Goal: Task Accomplishment & Management: Use online tool/utility

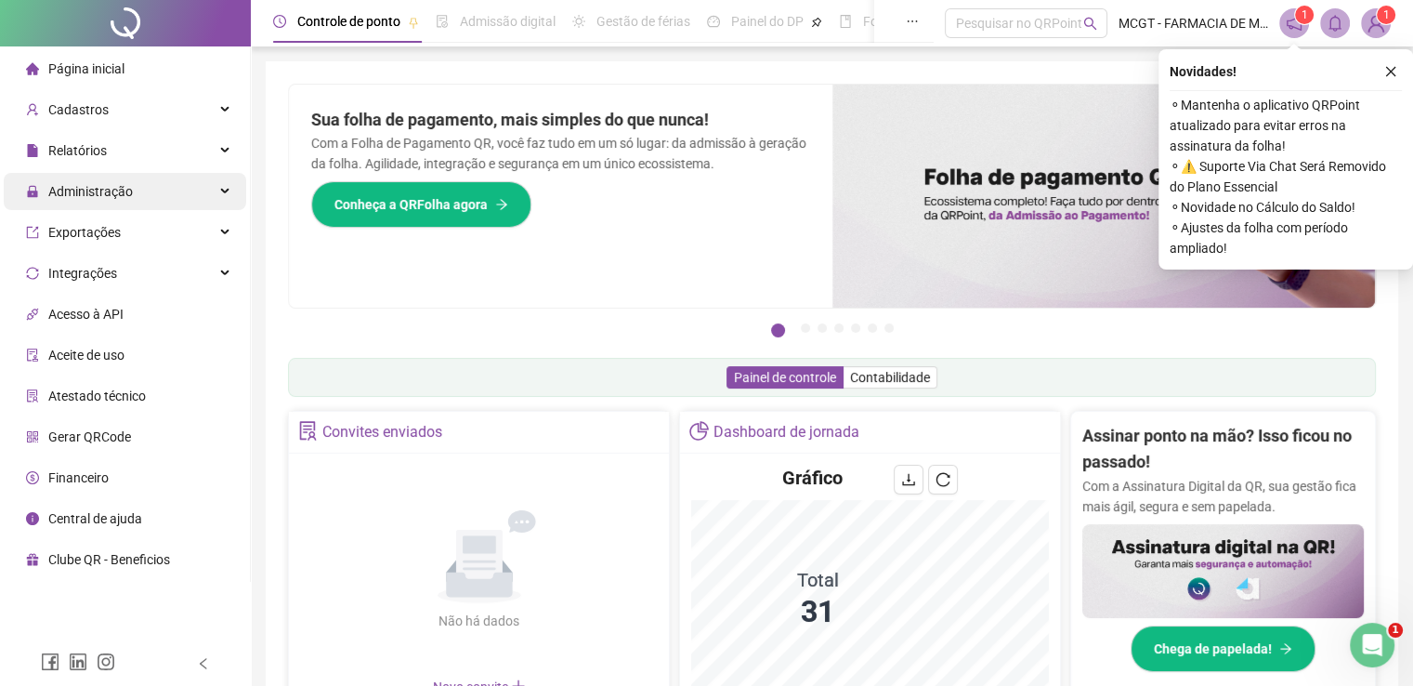
click at [92, 208] on span "Administração" at bounding box center [79, 191] width 107 height 37
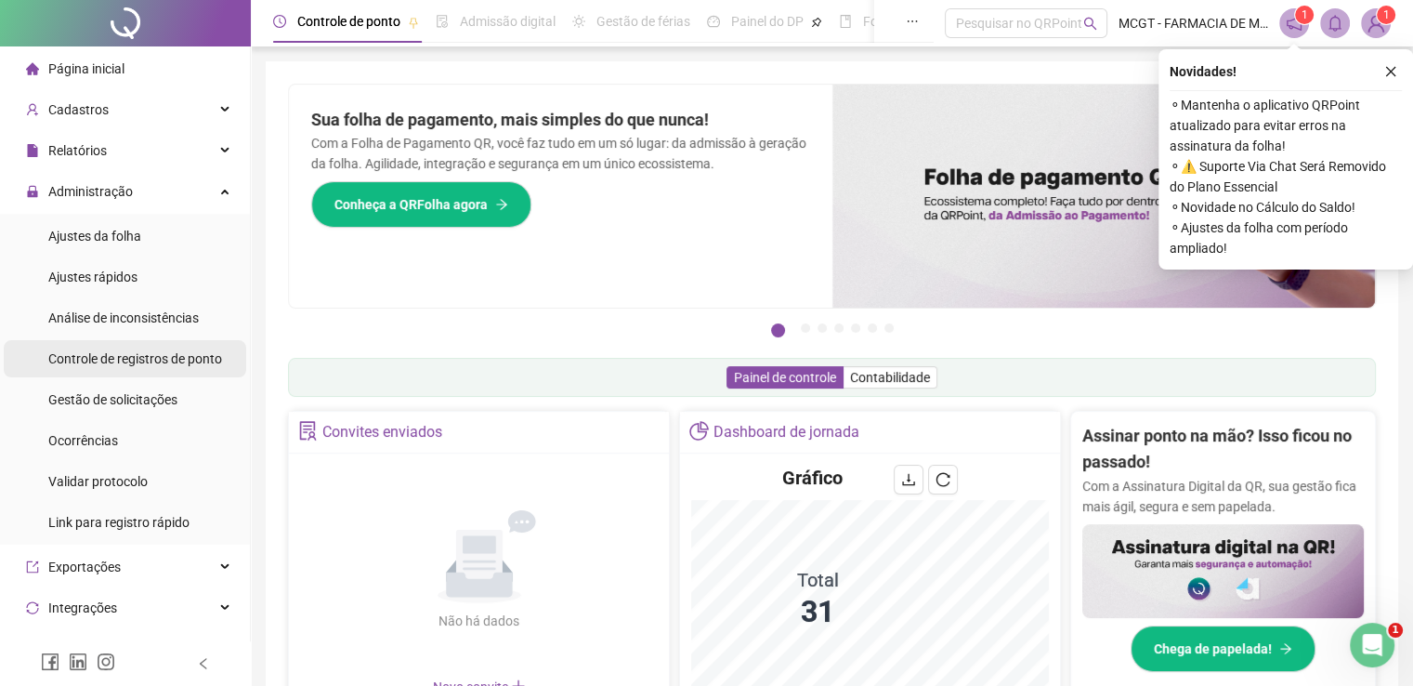
click at [122, 355] on span "Controle de registros de ponto" at bounding box center [135, 358] width 174 height 15
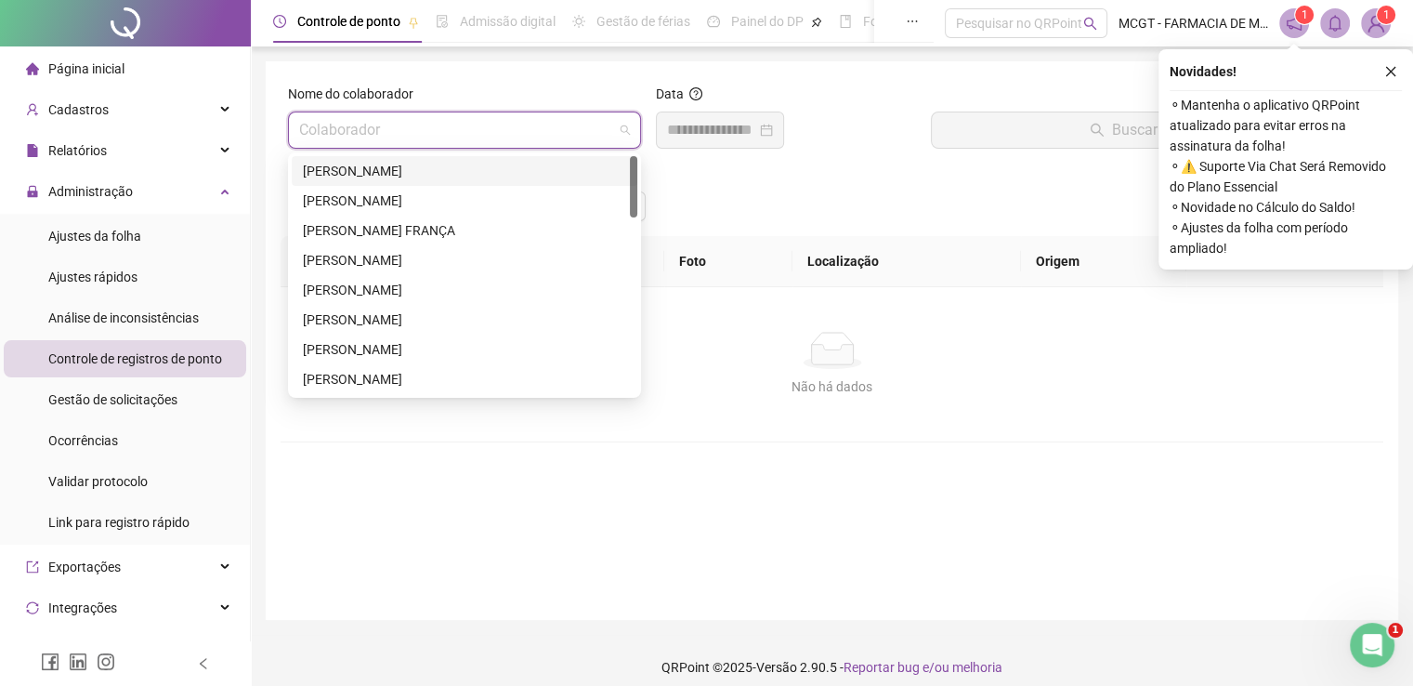
click at [398, 124] on input "search" at bounding box center [456, 129] width 314 height 35
click at [411, 170] on div "[PERSON_NAME]" at bounding box center [464, 171] width 323 height 20
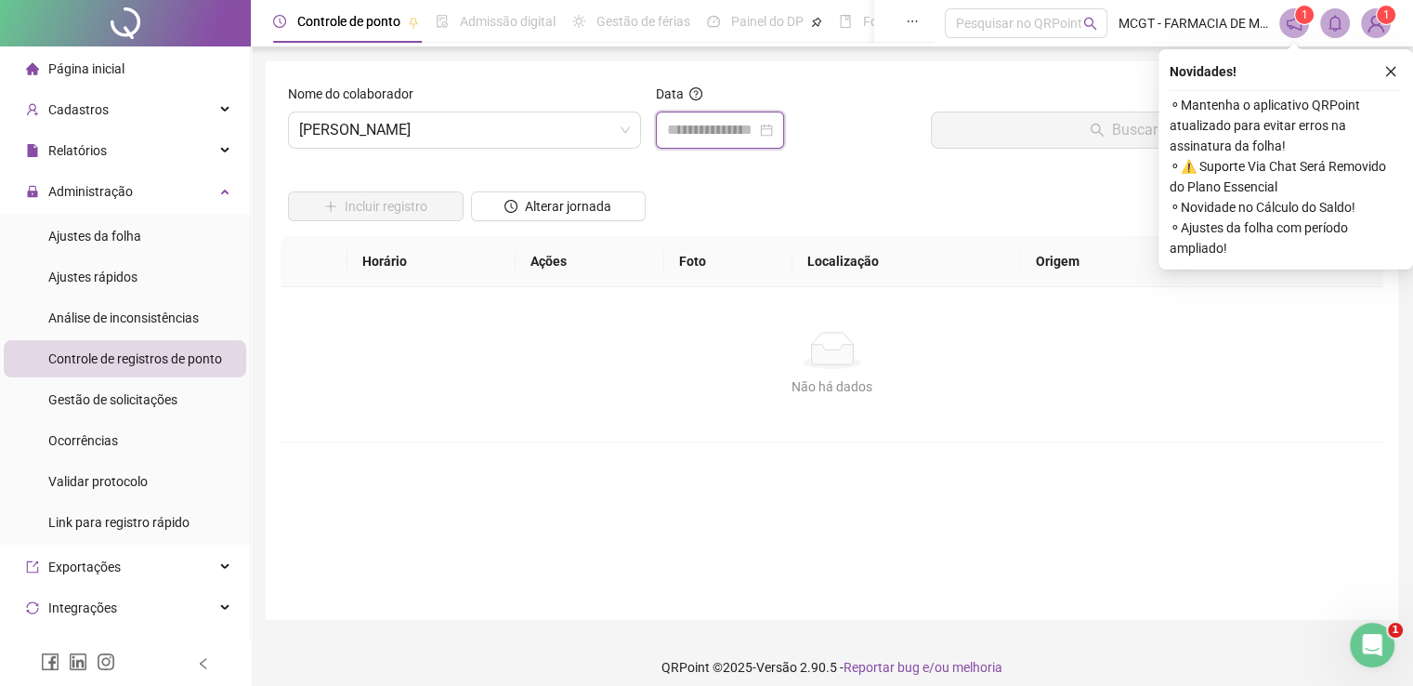
click at [702, 130] on input at bounding box center [711, 130] width 89 height 22
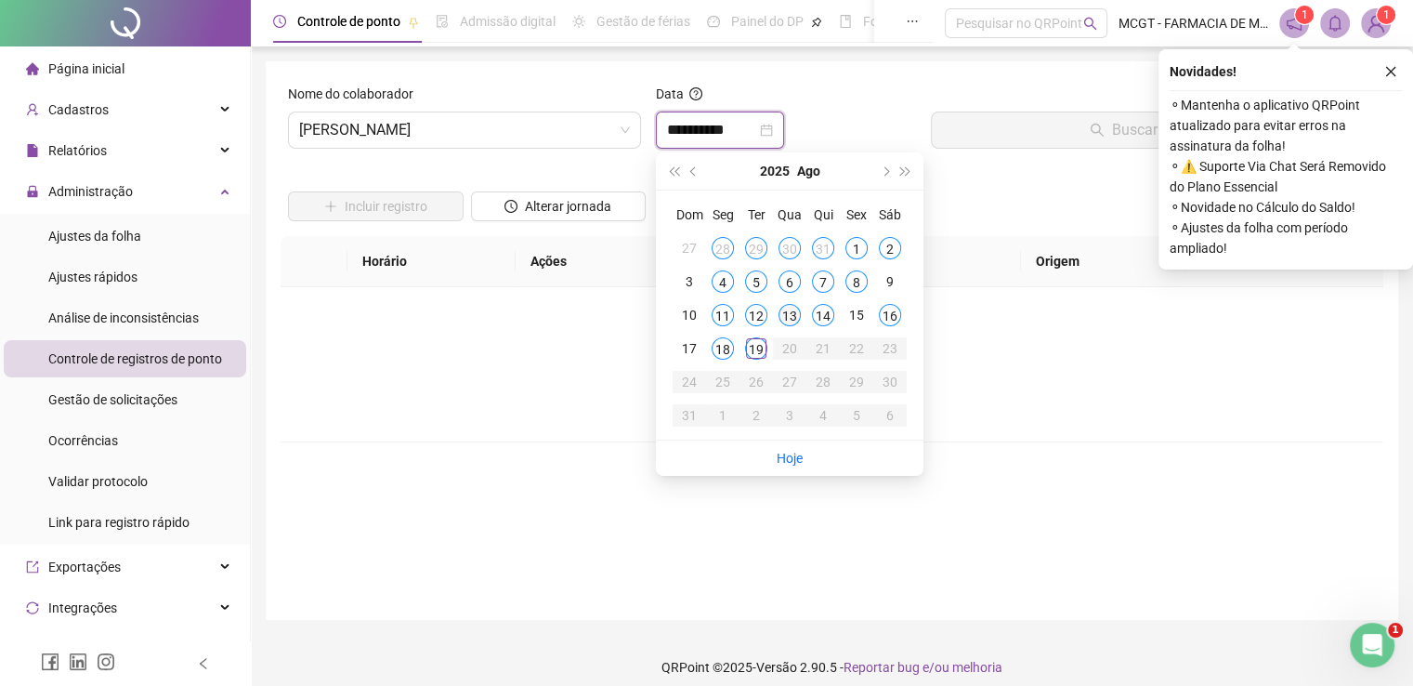
type input "**********"
click at [761, 350] on div "19" at bounding box center [756, 348] width 22 height 22
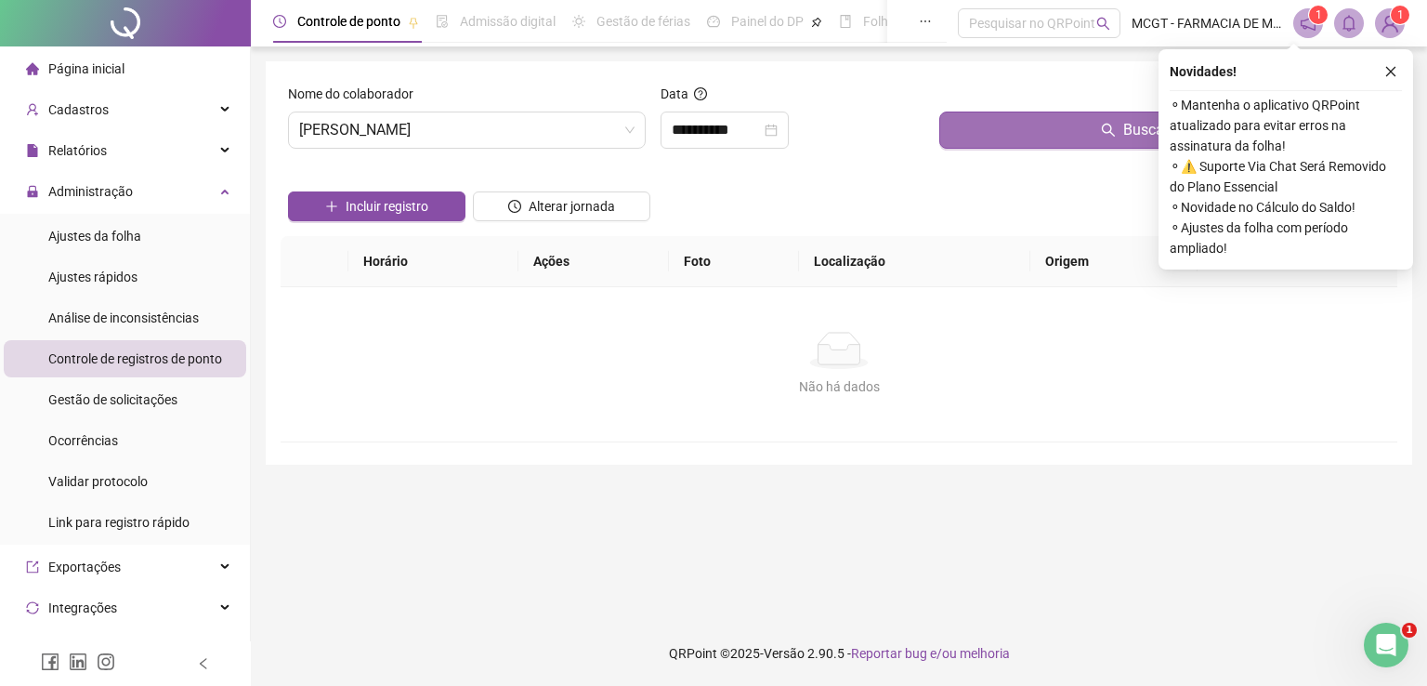
click at [991, 125] on button "Buscar registros" at bounding box center [1164, 129] width 450 height 37
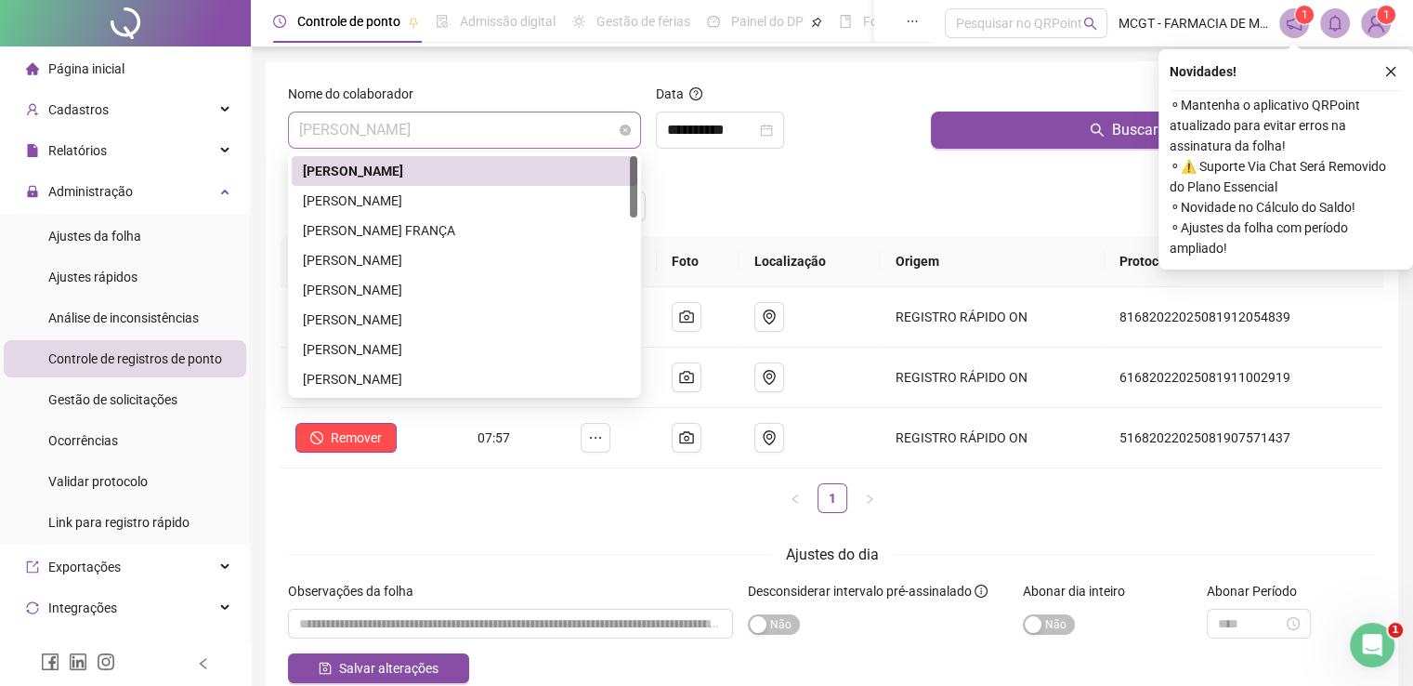
click at [588, 121] on span "[PERSON_NAME]" at bounding box center [464, 129] width 331 height 35
click at [590, 138] on span "[PERSON_NAME]" at bounding box center [464, 129] width 331 height 35
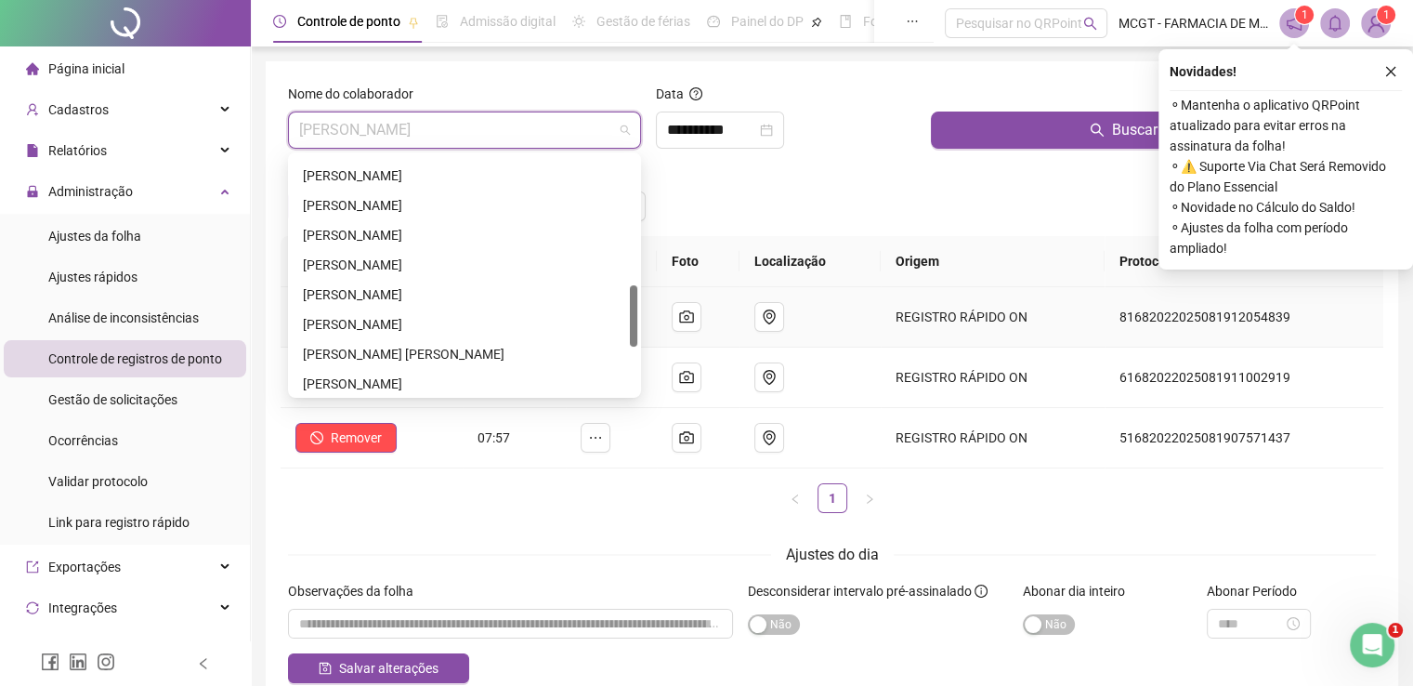
drag, startPoint x: 633, startPoint y: 187, endPoint x: 656, endPoint y: 317, distance: 132.1
click at [656, 317] on body "**********" at bounding box center [706, 343] width 1413 height 686
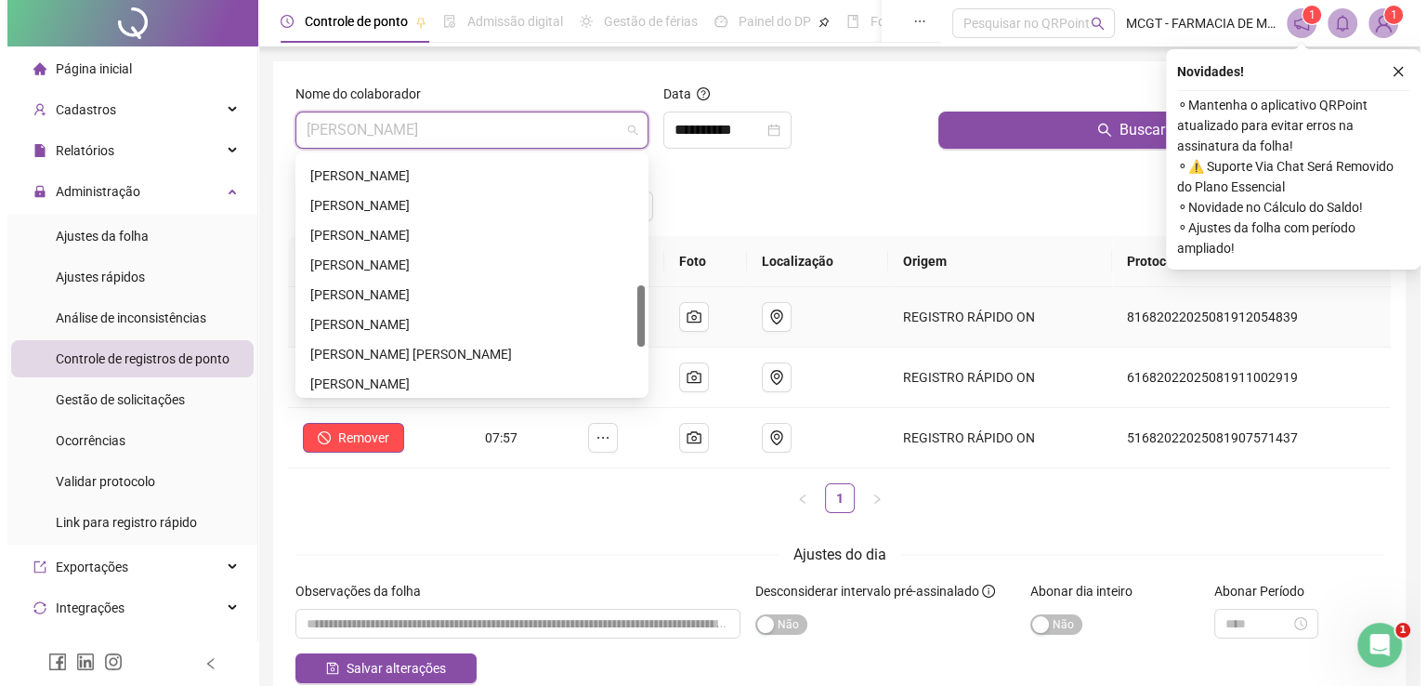
scroll to position [504, 0]
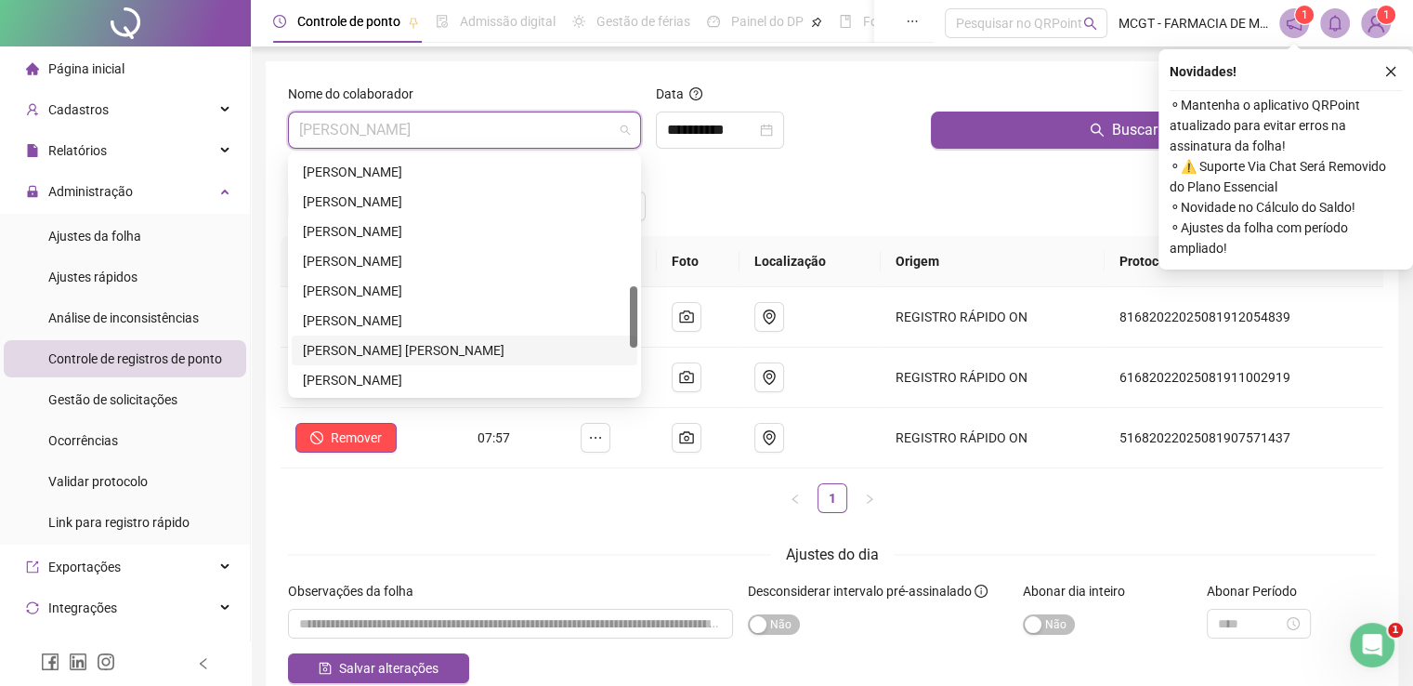
click at [555, 354] on div "[PERSON_NAME] [PERSON_NAME]" at bounding box center [464, 350] width 323 height 20
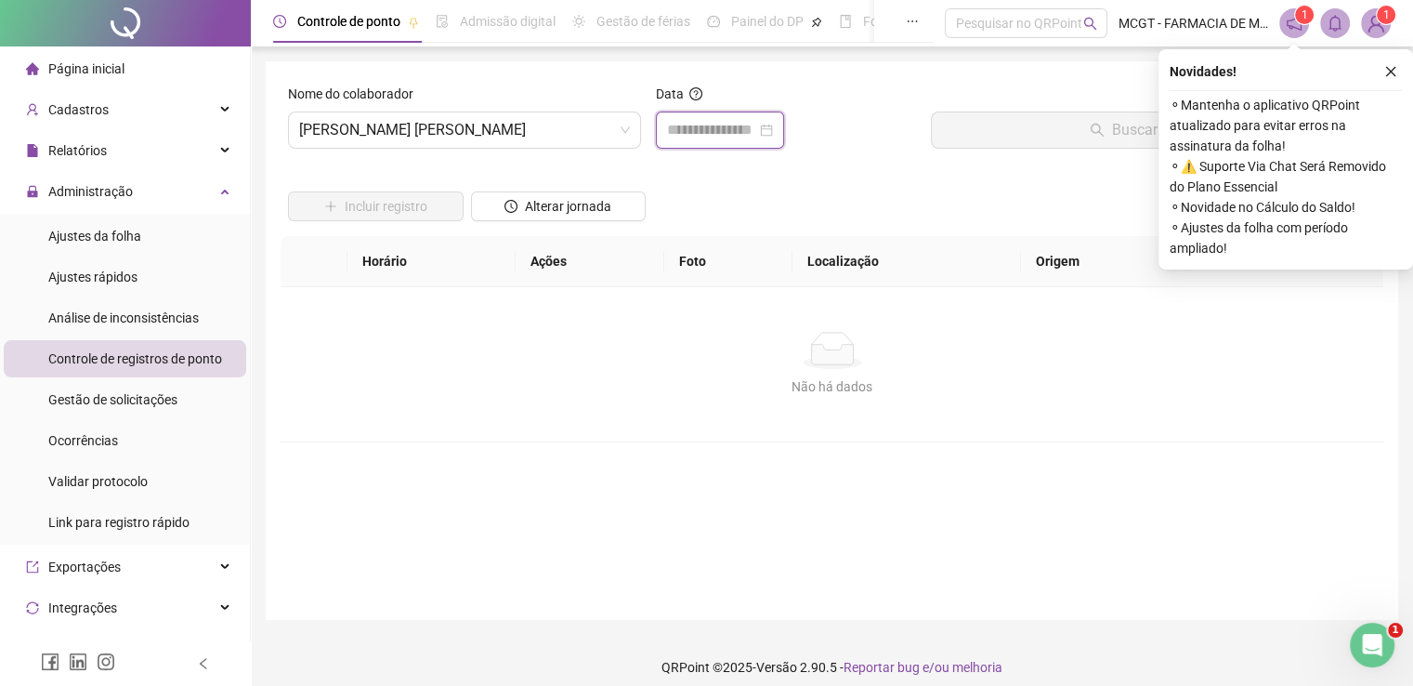
drag, startPoint x: 728, startPoint y: 120, endPoint x: 710, endPoint y: 112, distance: 20.0
click at [710, 112] on div at bounding box center [720, 129] width 128 height 37
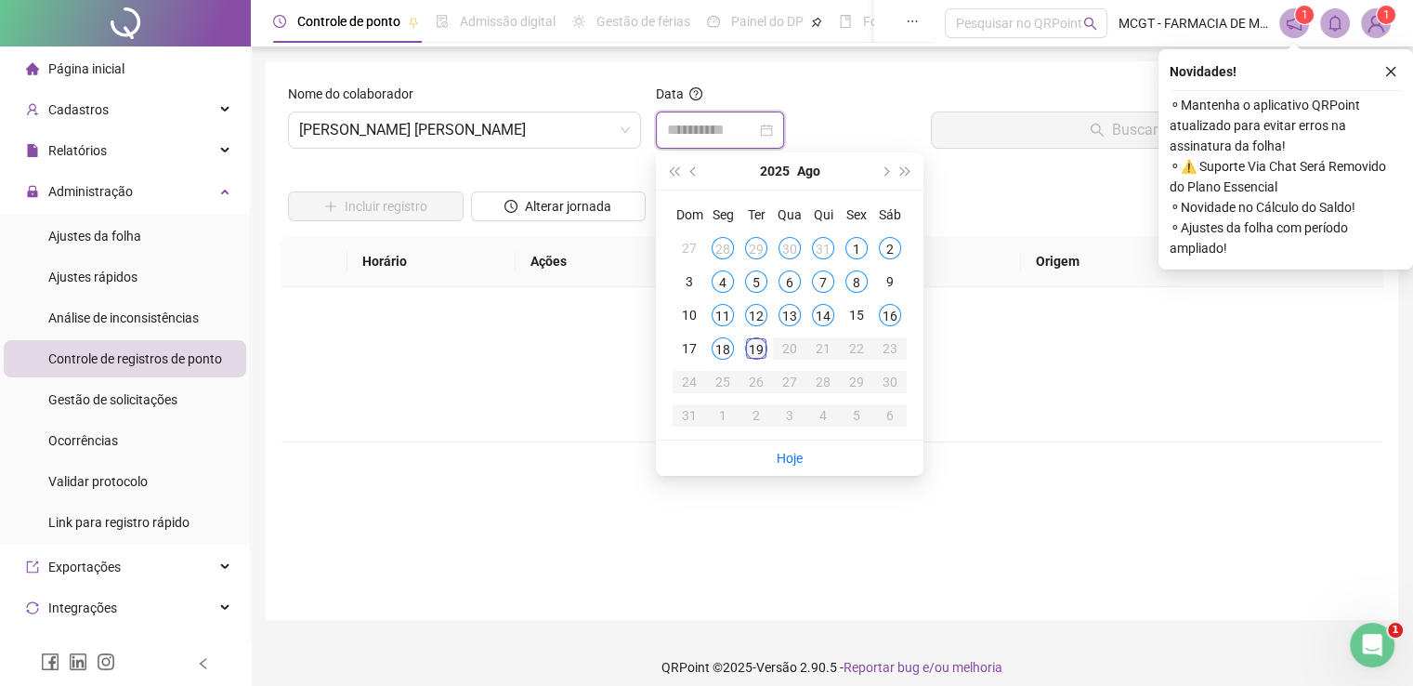
type input "**********"
click at [758, 348] on div "19" at bounding box center [756, 348] width 22 height 22
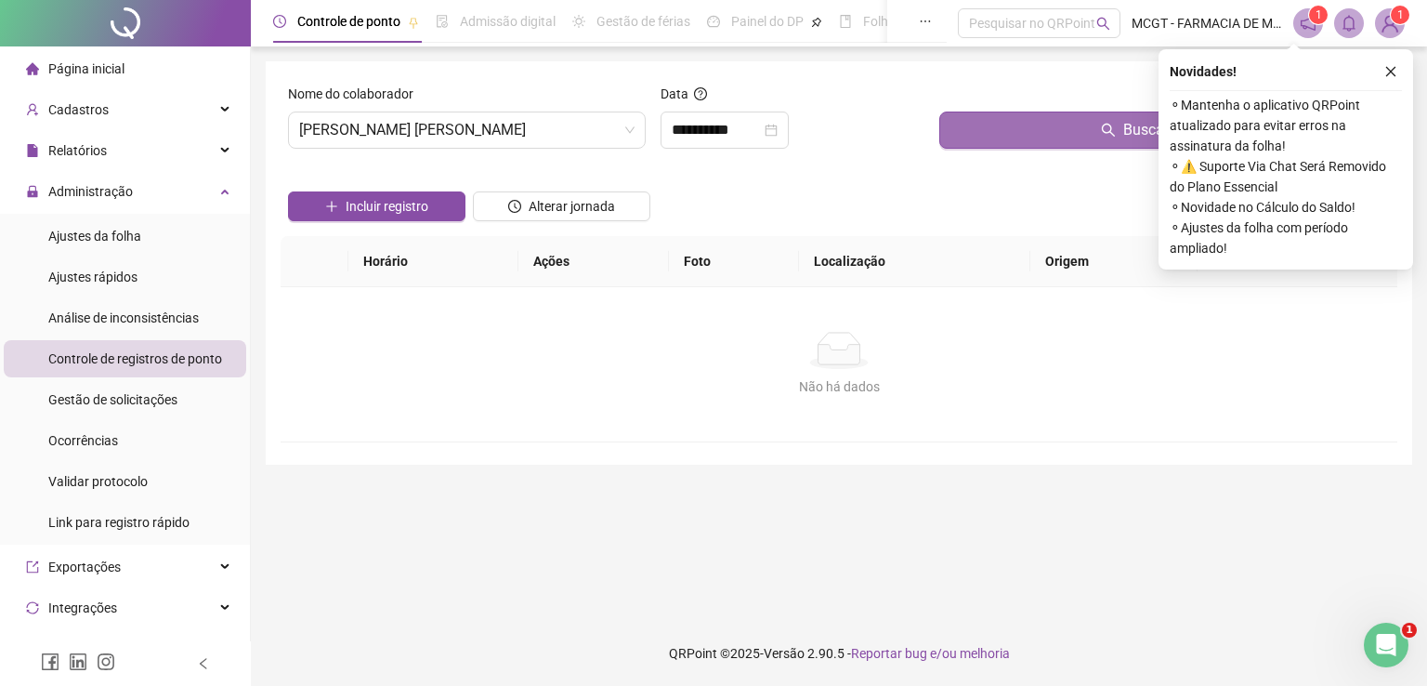
click at [1024, 124] on button "Buscar registros" at bounding box center [1164, 129] width 450 height 37
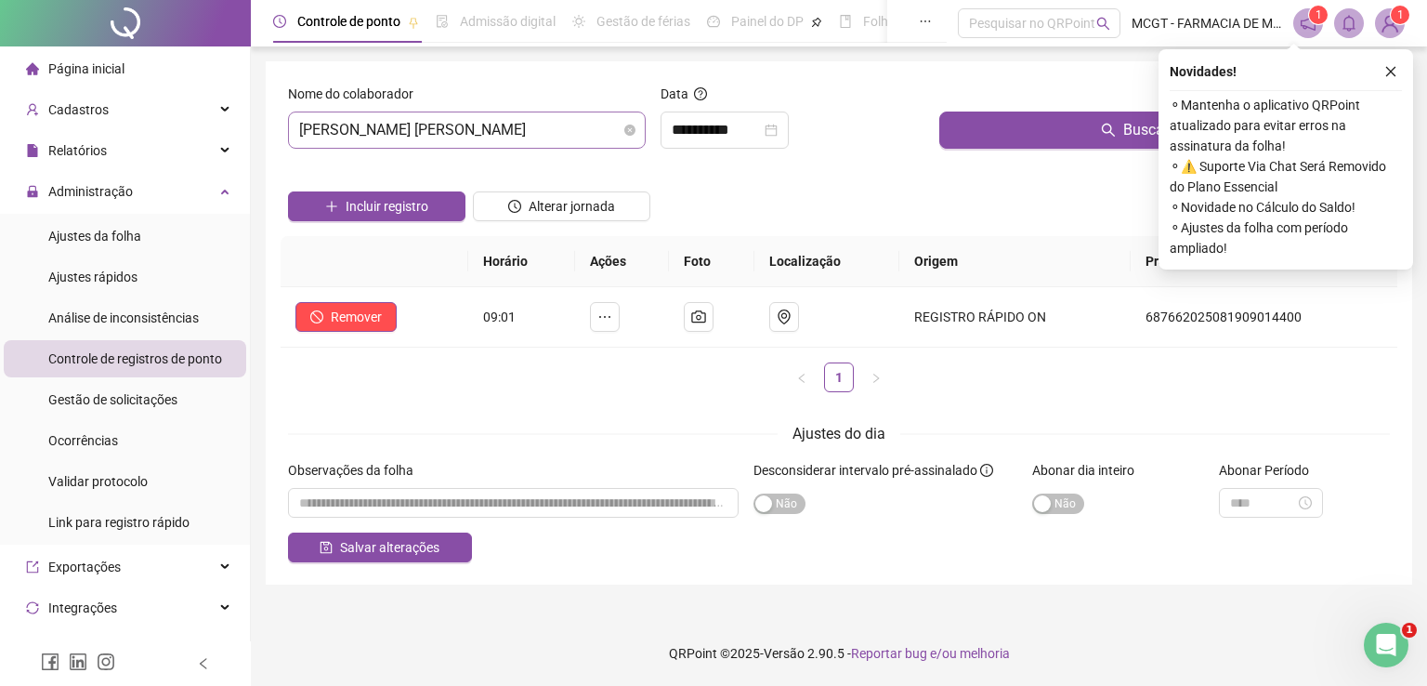
click at [609, 137] on span "[PERSON_NAME] [PERSON_NAME]" at bounding box center [466, 129] width 335 height 35
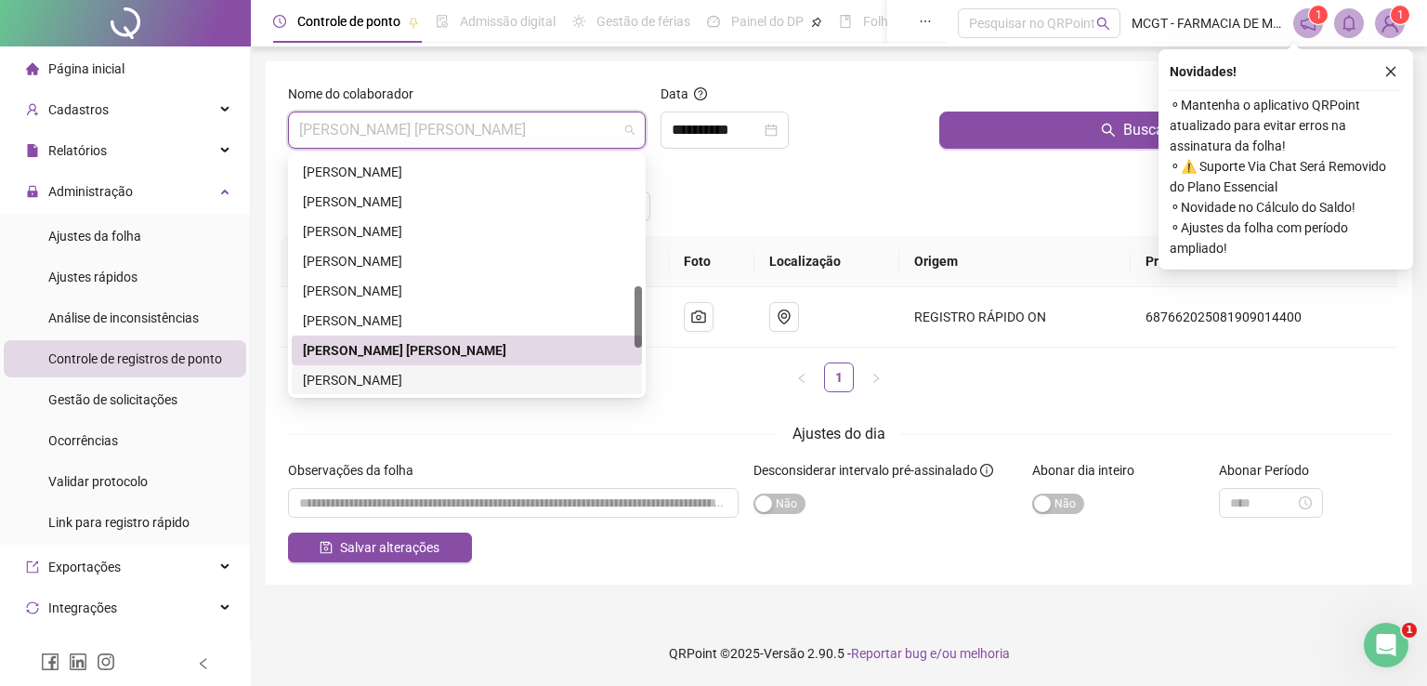
click at [558, 382] on div "[PERSON_NAME]" at bounding box center [467, 380] width 328 height 20
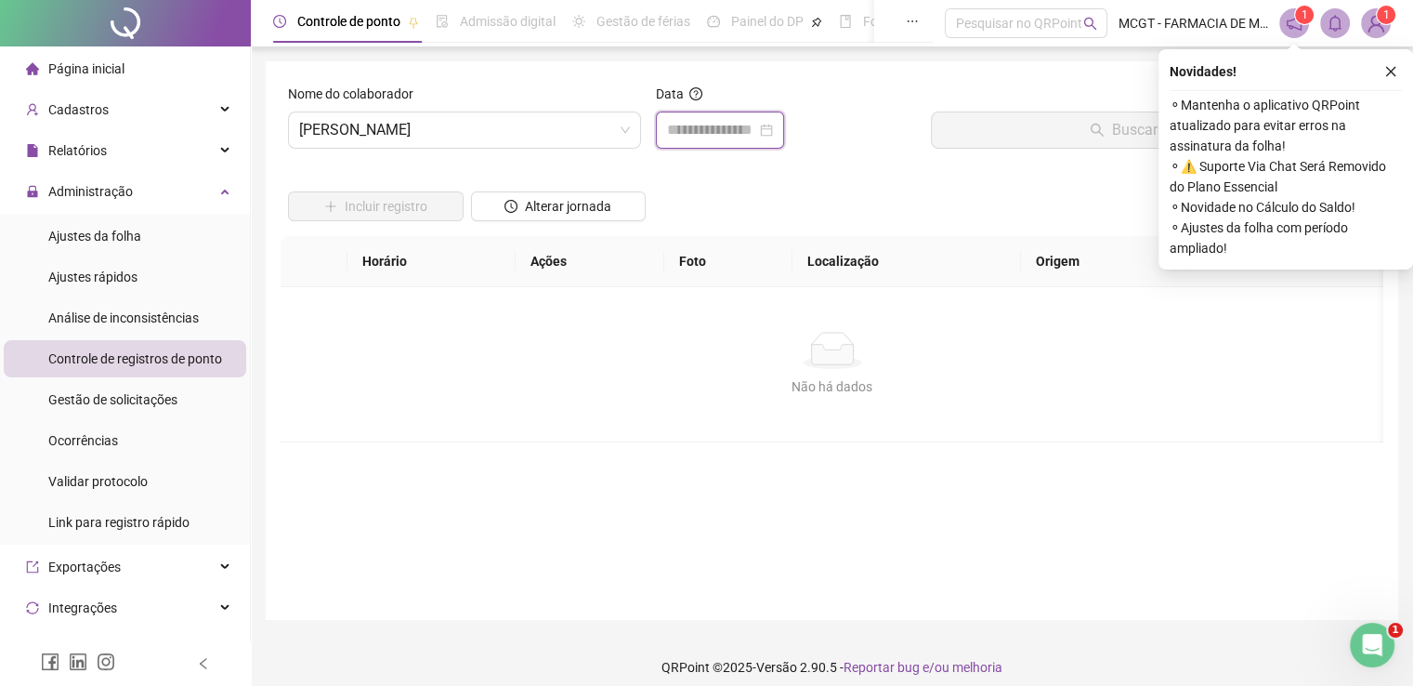
click at [725, 133] on input at bounding box center [711, 130] width 89 height 22
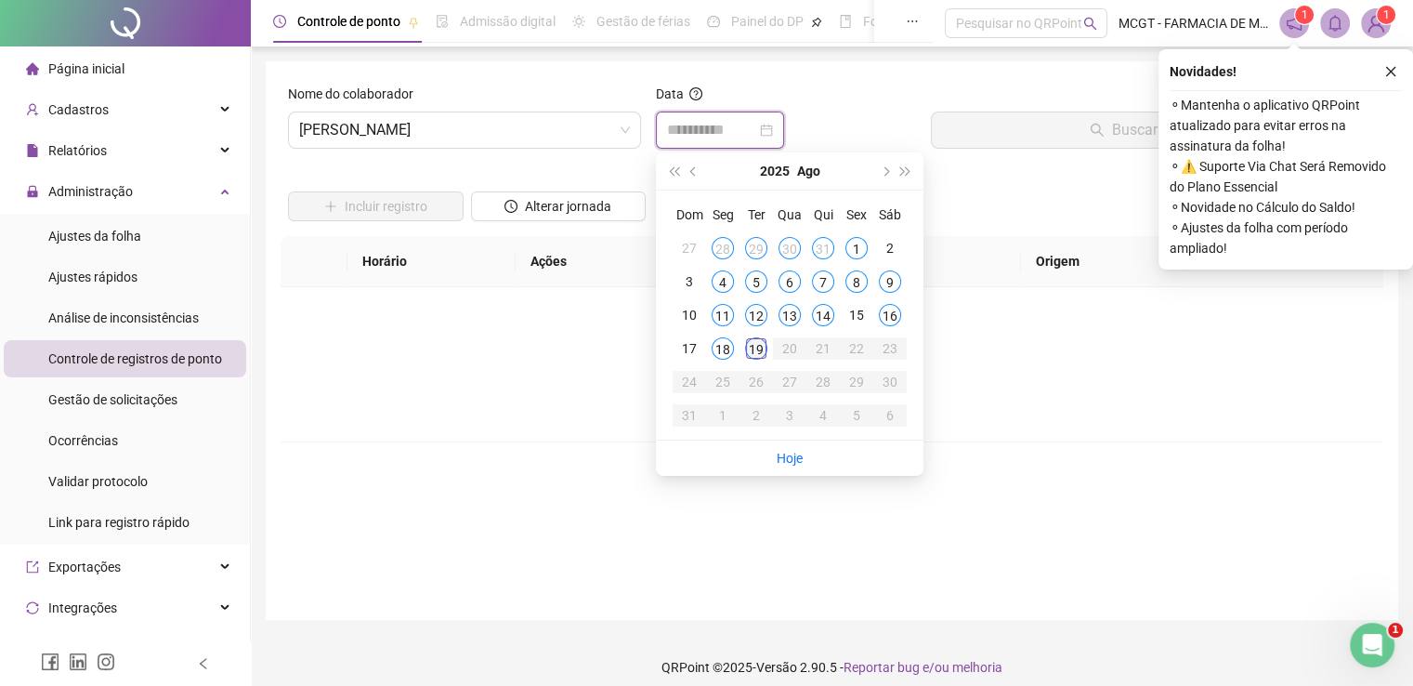
type input "**********"
click at [758, 342] on div "19" at bounding box center [756, 348] width 22 height 22
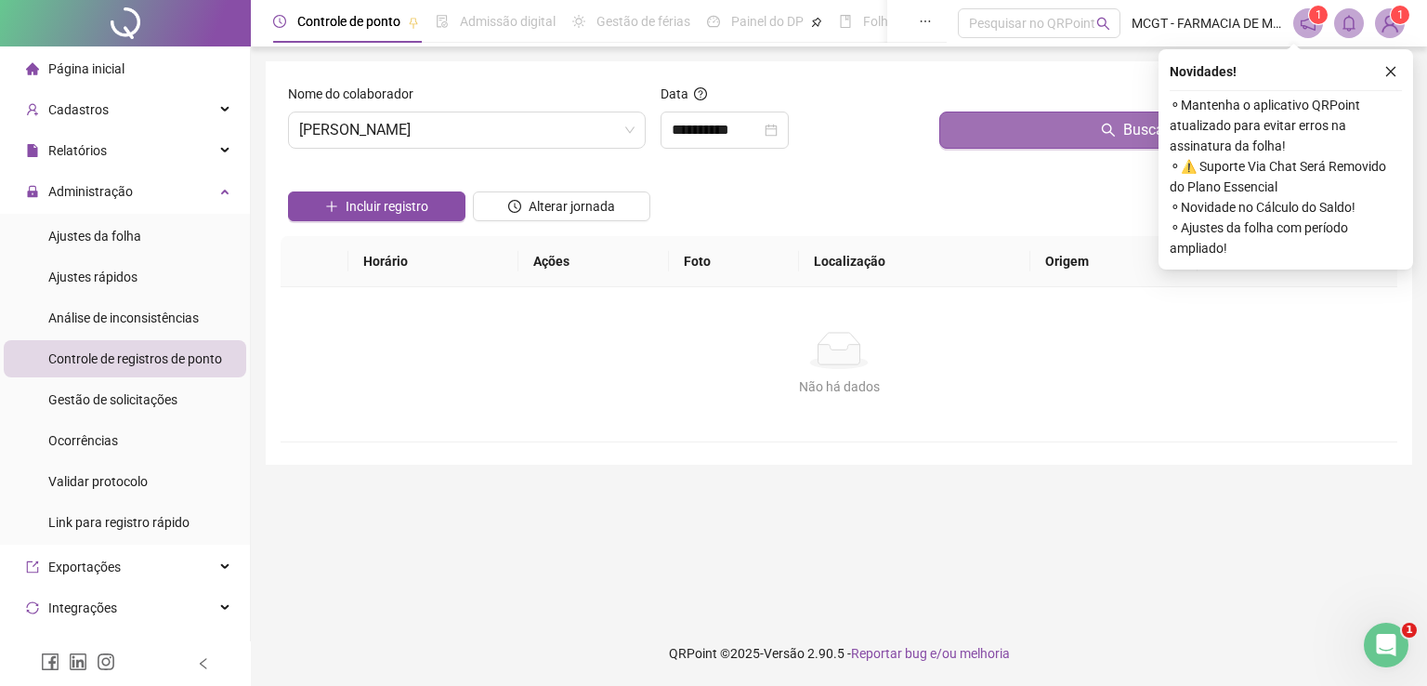
click at [1069, 123] on button "Buscar registros" at bounding box center [1164, 129] width 450 height 37
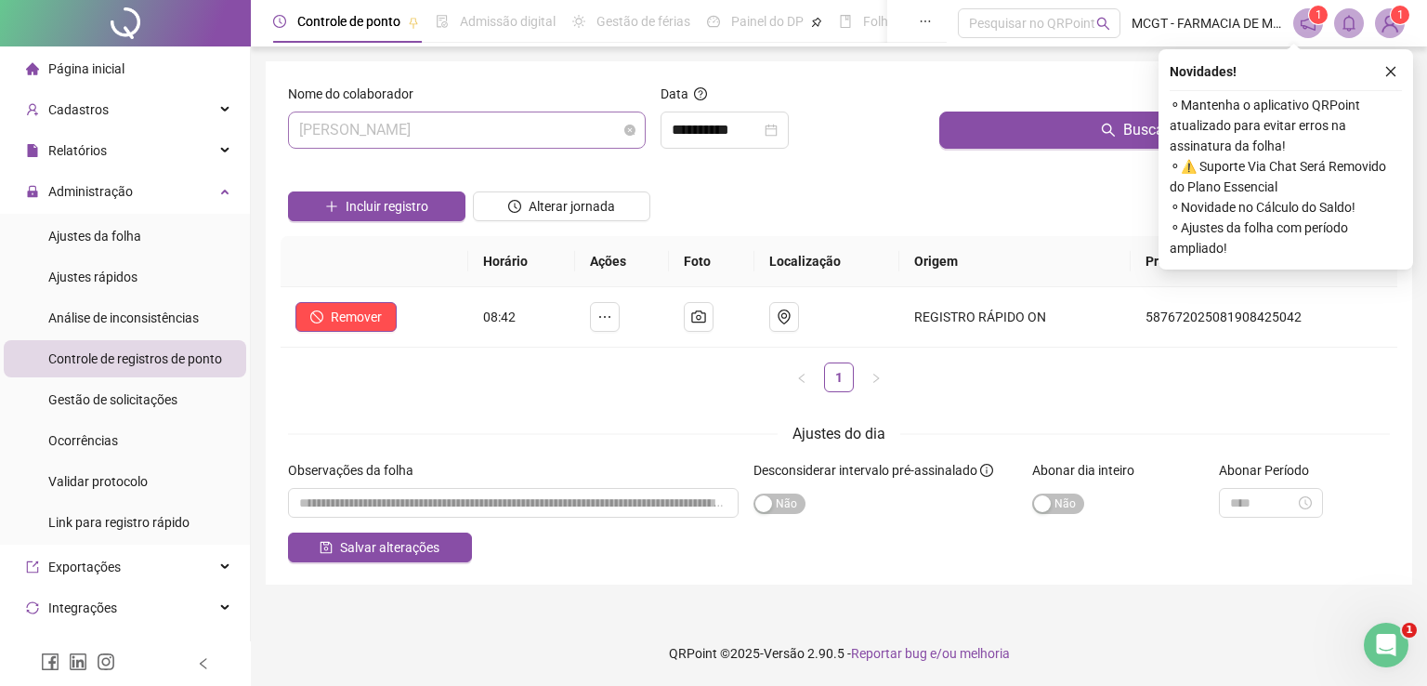
scroll to position [505, 0]
click at [578, 137] on span "[PERSON_NAME]" at bounding box center [466, 129] width 335 height 35
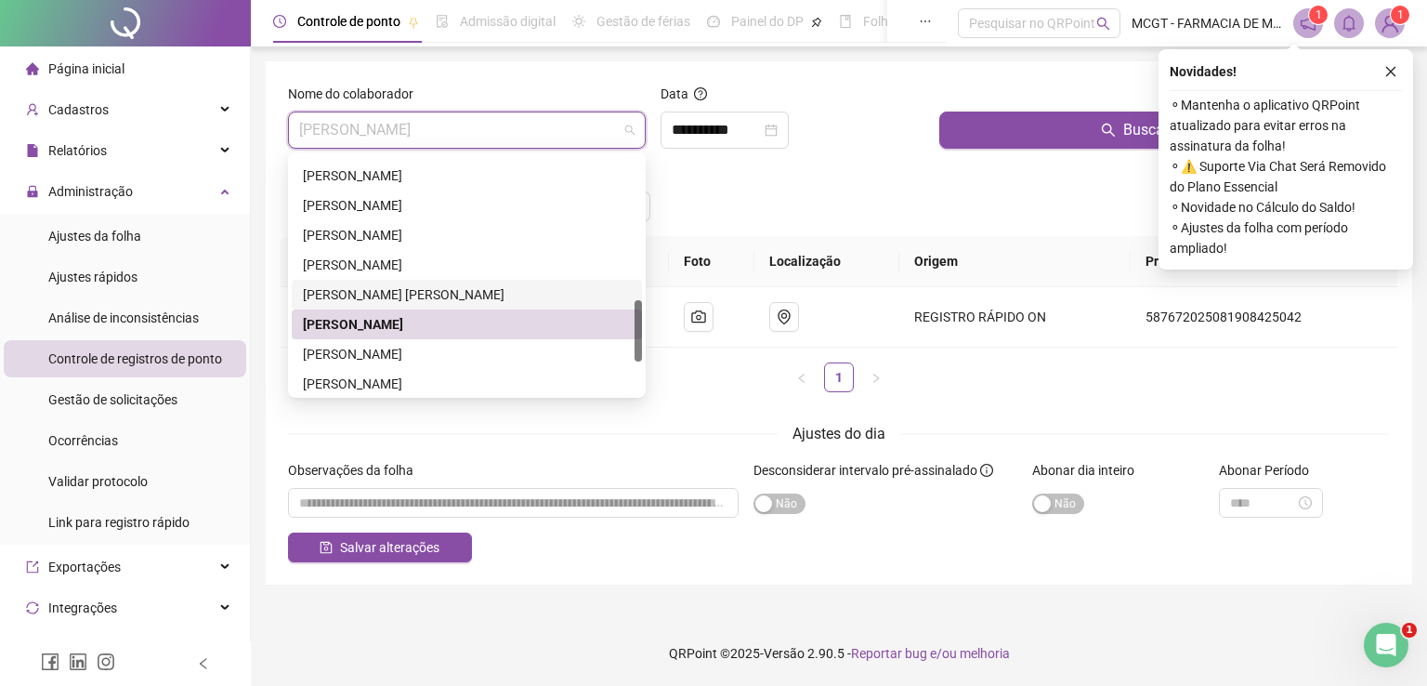
scroll to position [563, 0]
drag, startPoint x: 633, startPoint y: 333, endPoint x: 635, endPoint y: 348, distance: 15.0
click at [635, 348] on div at bounding box center [637, 332] width 7 height 61
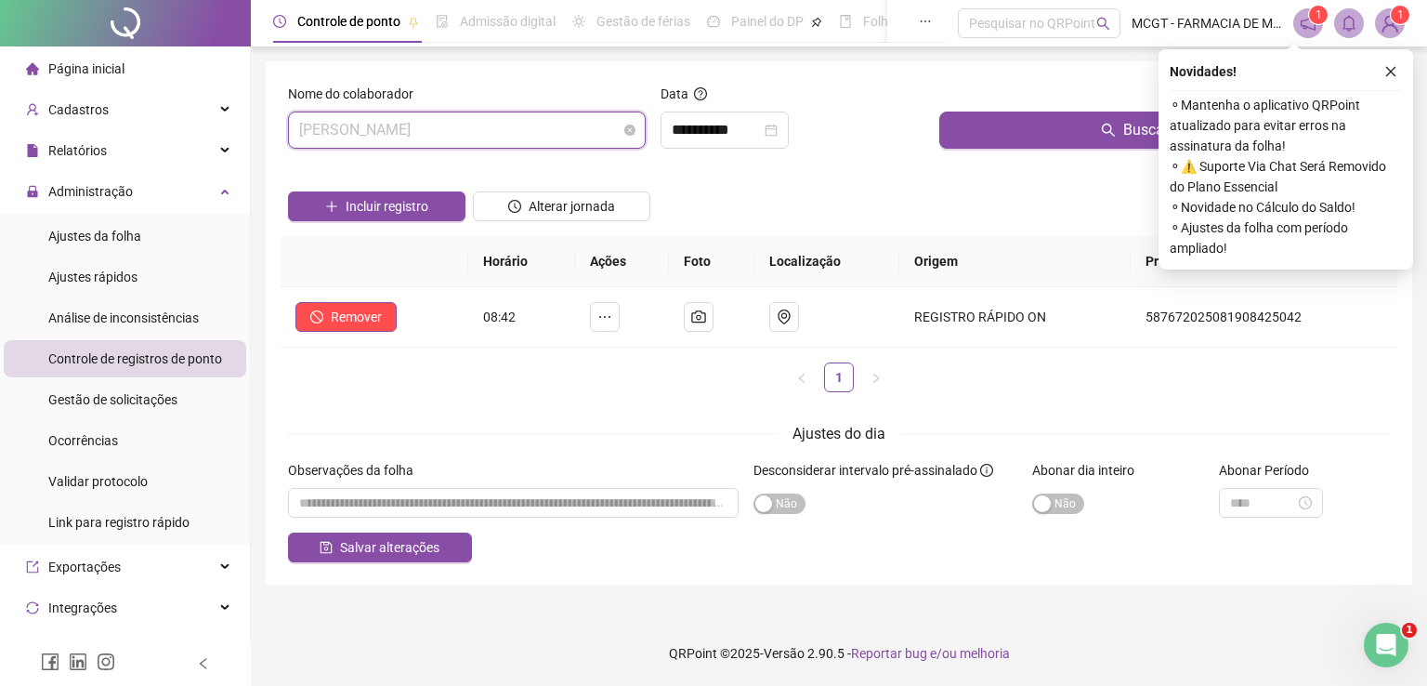
click at [564, 126] on span "[PERSON_NAME]" at bounding box center [466, 129] width 335 height 35
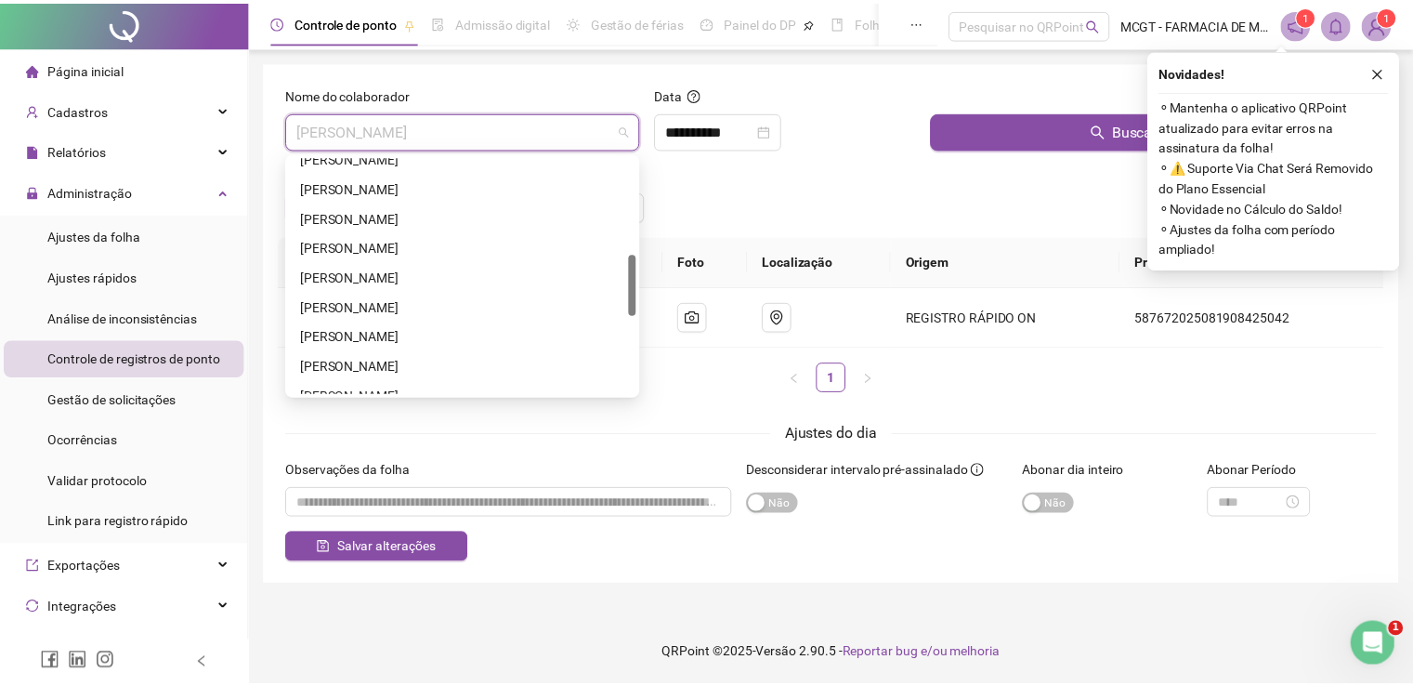
scroll to position [375, 0]
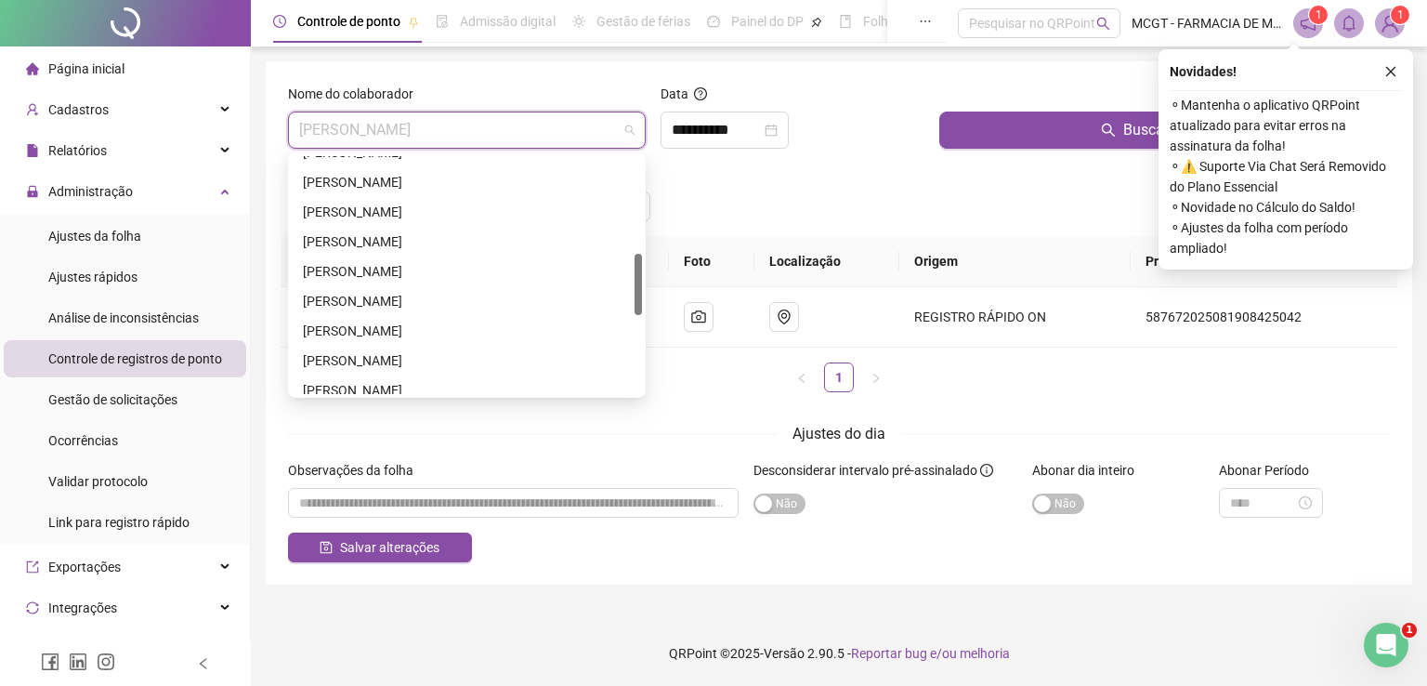
drag, startPoint x: 639, startPoint y: 323, endPoint x: 648, endPoint y: 275, distance: 49.2
click at [648, 275] on body "**********" at bounding box center [713, 343] width 1427 height 686
click at [518, 376] on div "[PERSON_NAME]" at bounding box center [467, 390] width 350 height 30
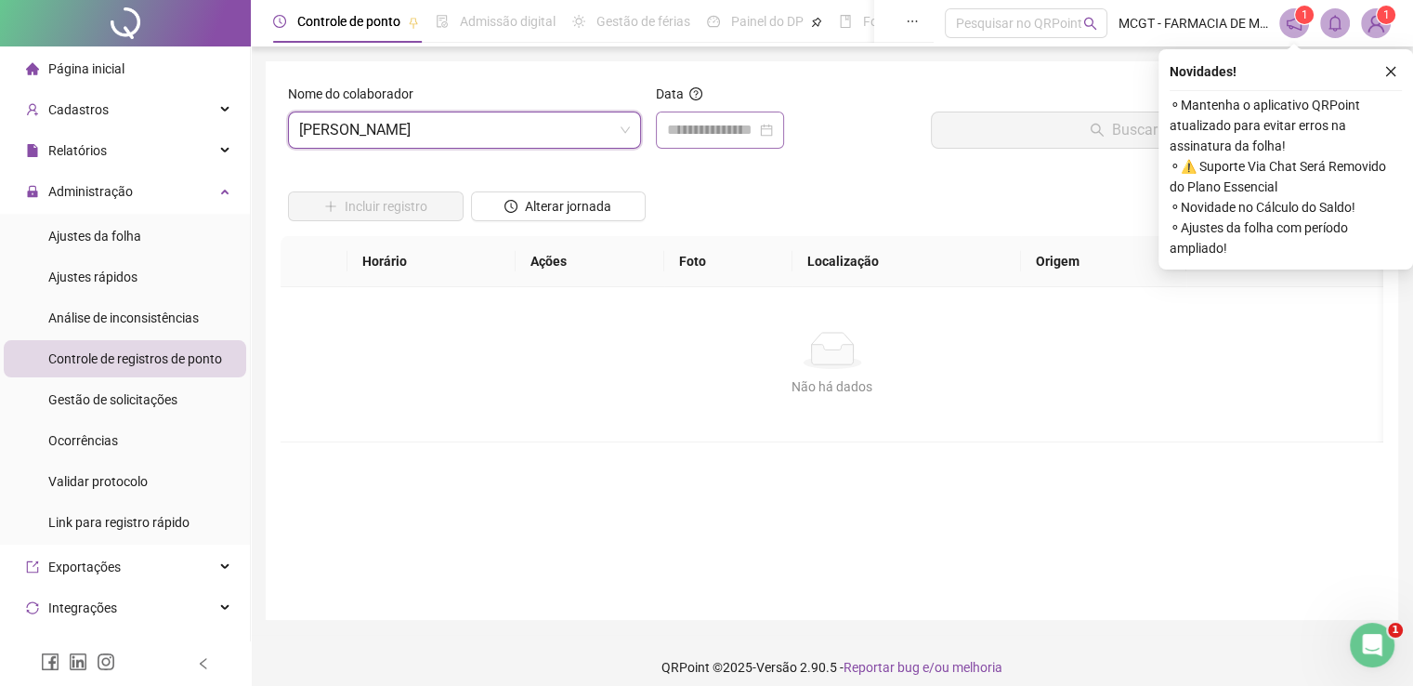
click at [709, 115] on div at bounding box center [720, 129] width 128 height 37
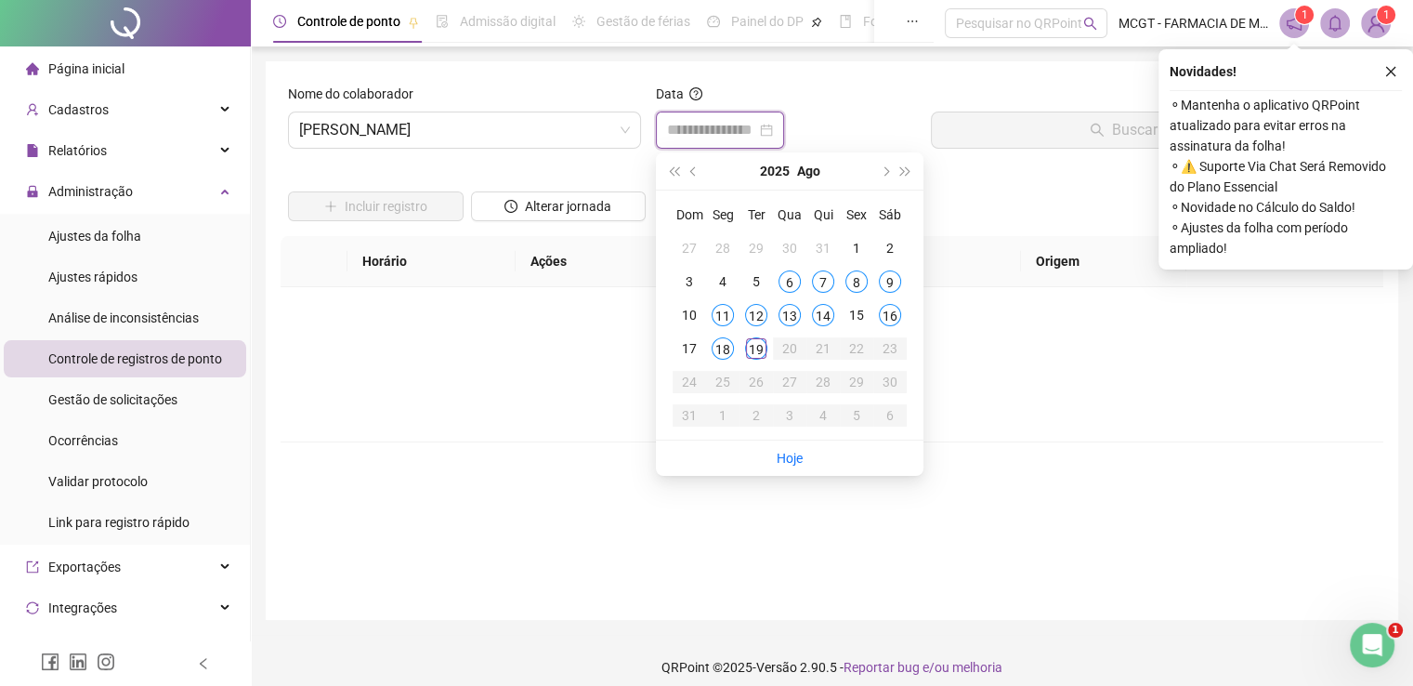
click at [707, 133] on input at bounding box center [711, 130] width 89 height 22
type input "**********"
click at [758, 343] on div "19" at bounding box center [756, 348] width 22 height 22
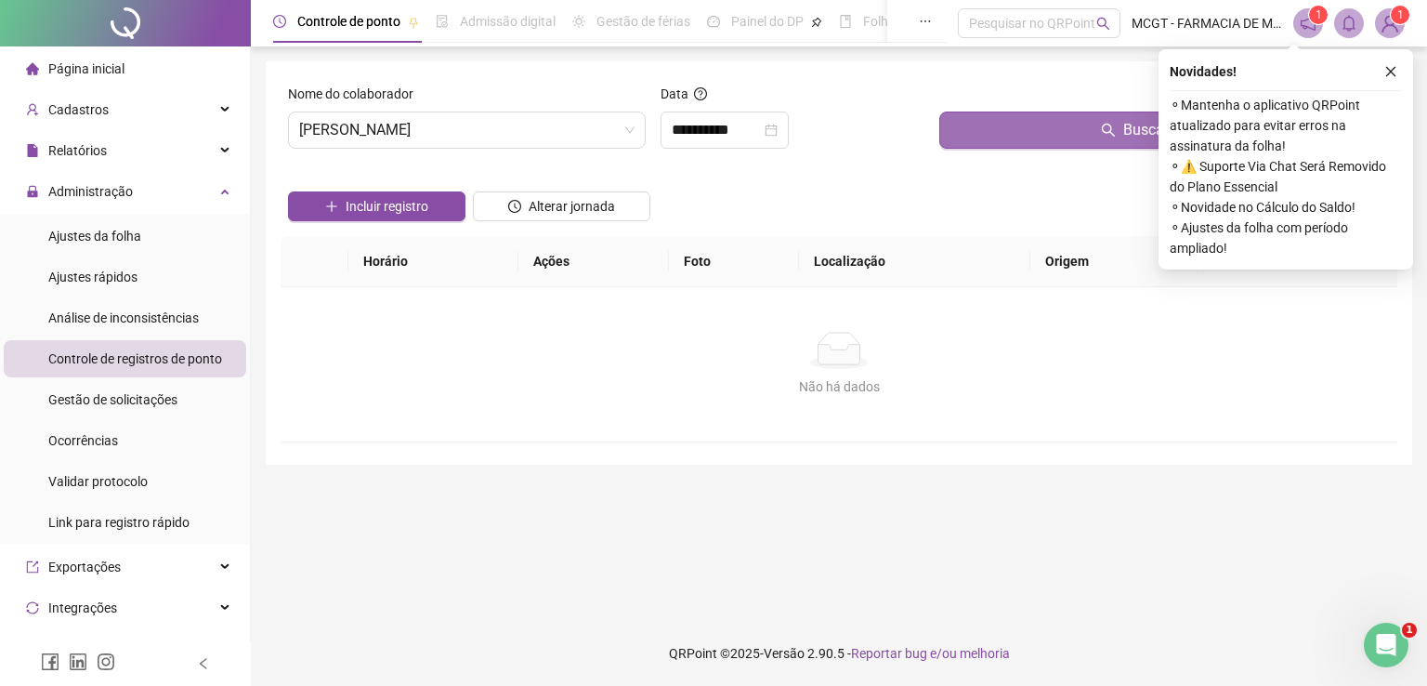
click at [1100, 124] on button "Buscar registros" at bounding box center [1164, 129] width 450 height 37
